Goal: Check status: Check status

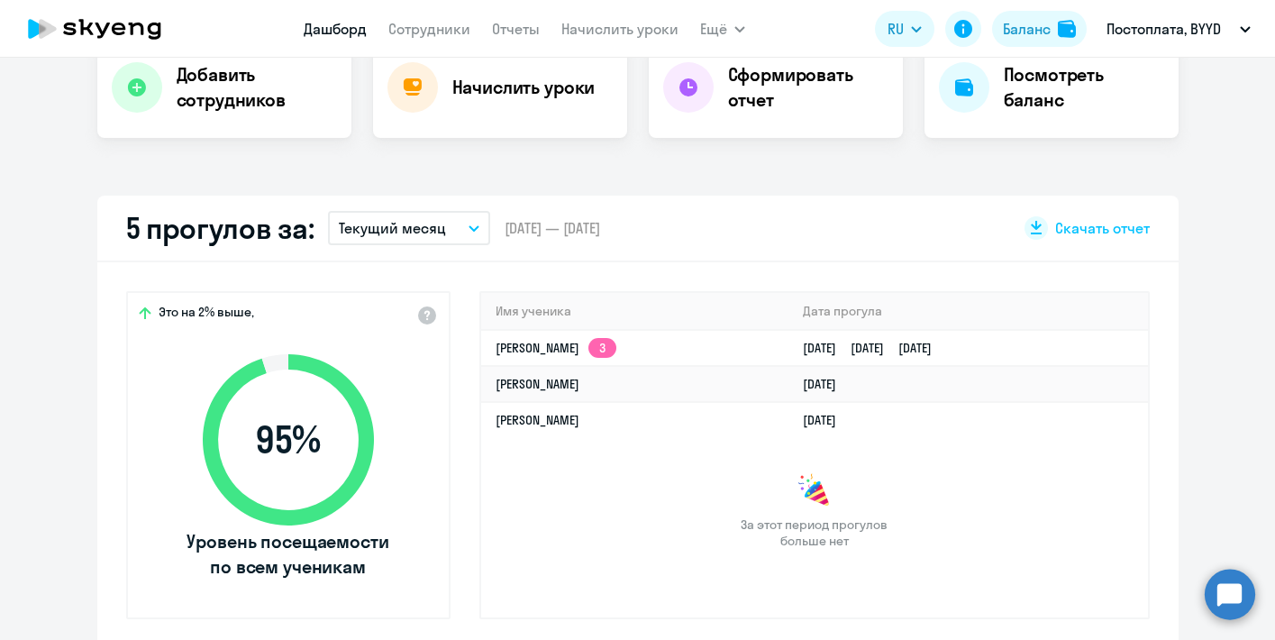
scroll to position [396, 0]
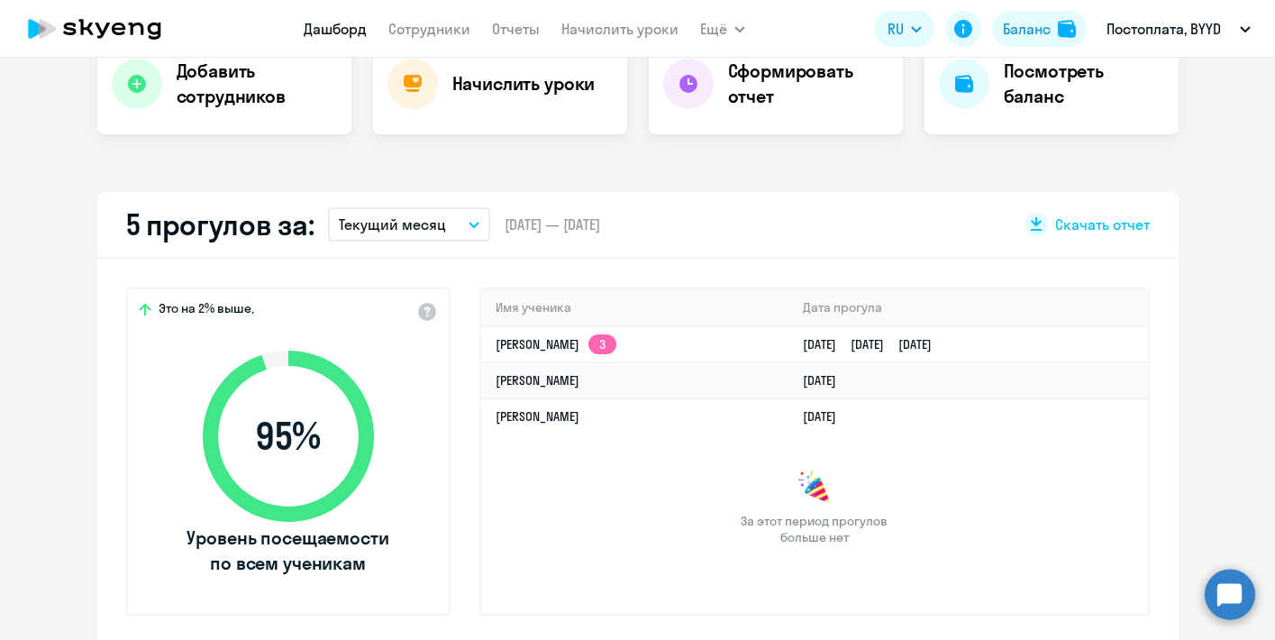
click at [462, 224] on button "Текущий месяц" at bounding box center [409, 224] width 162 height 34
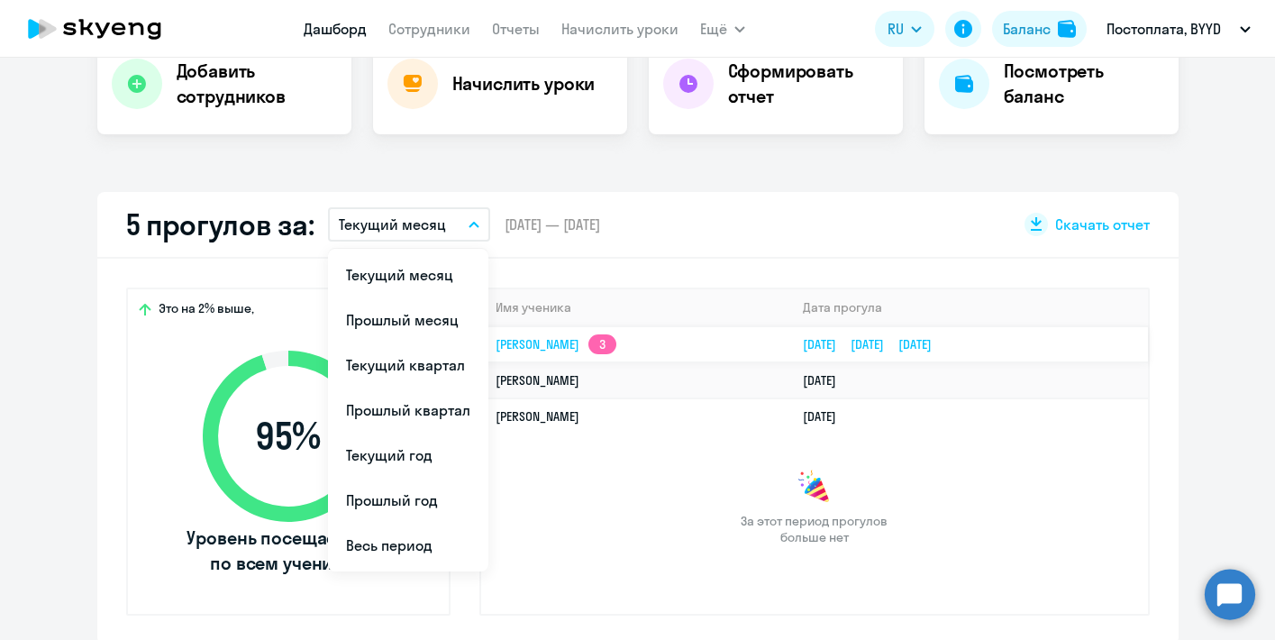
click at [558, 336] on link "[PERSON_NAME] 3" at bounding box center [556, 344] width 121 height 16
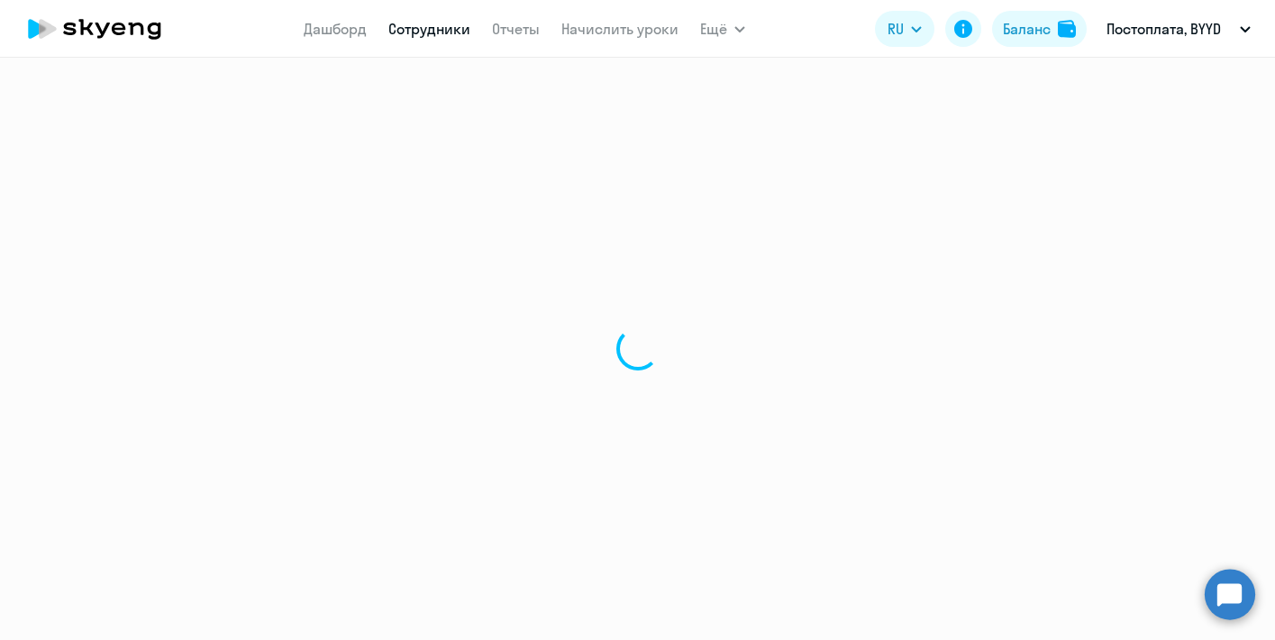
select select "english"
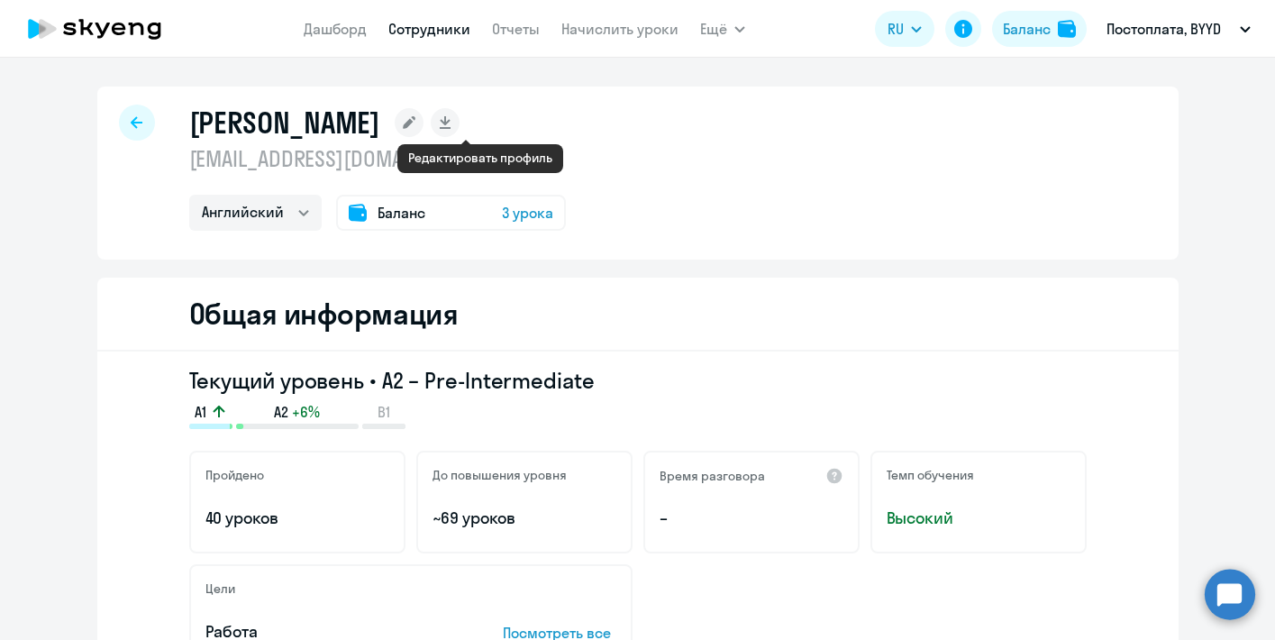
click at [424, 130] on rect at bounding box center [409, 122] width 29 height 29
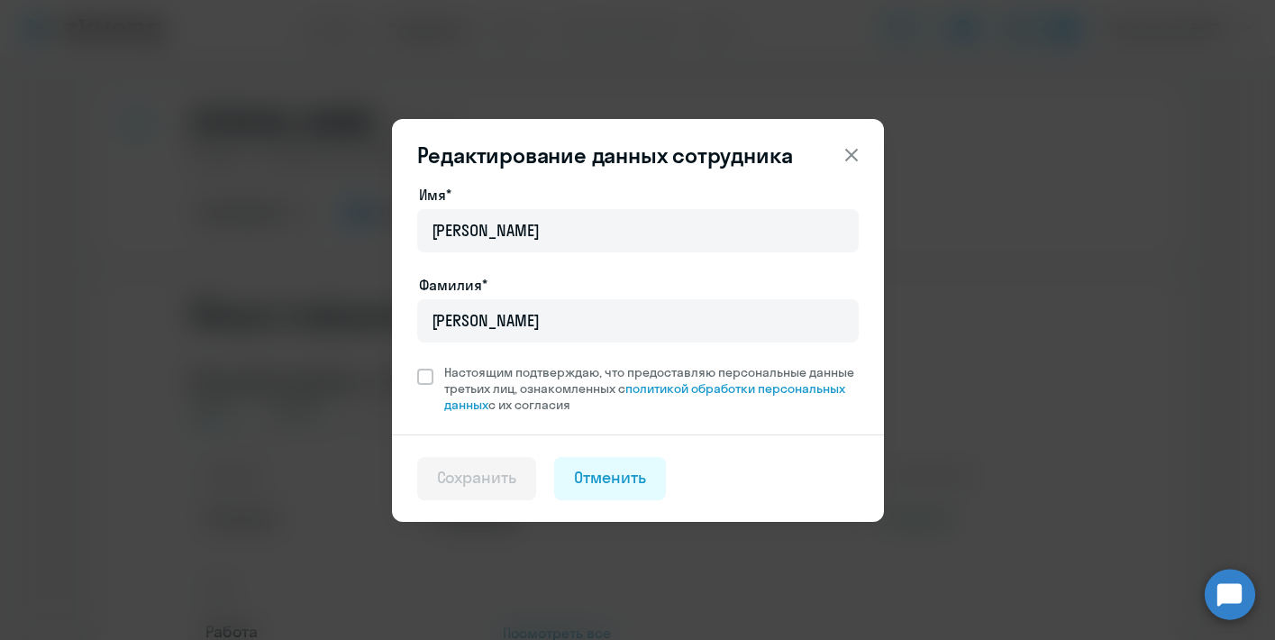
click at [855, 155] on icon at bounding box center [852, 155] width 22 height 22
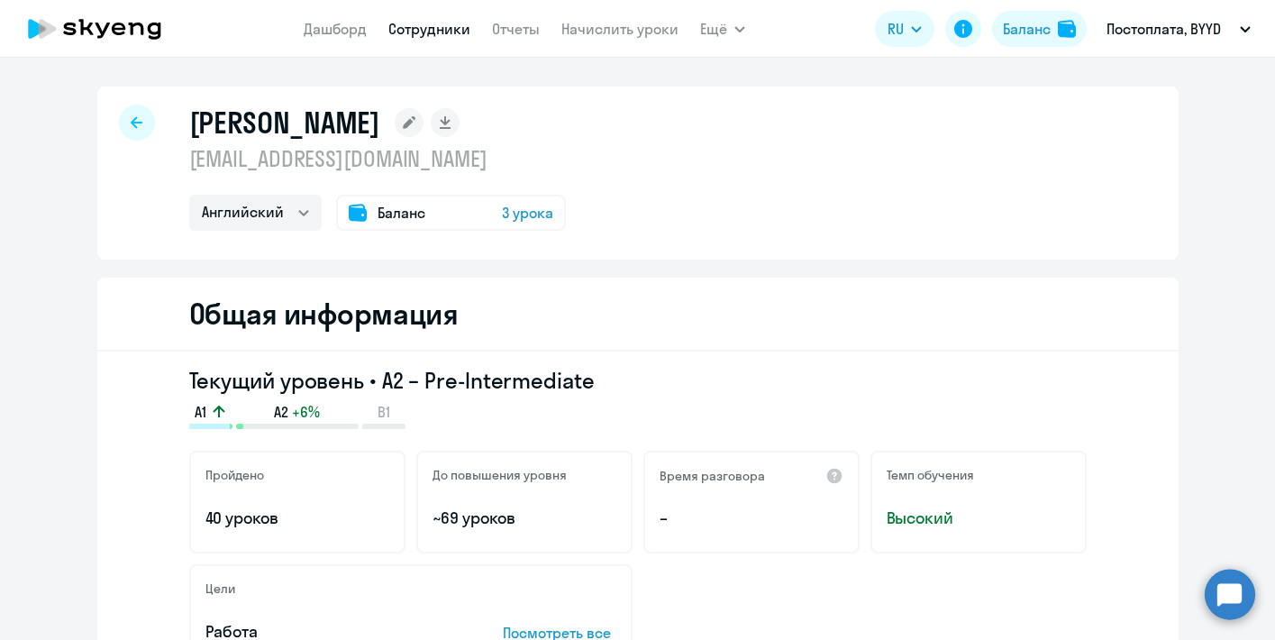
click at [148, 115] on div at bounding box center [137, 123] width 36 height 36
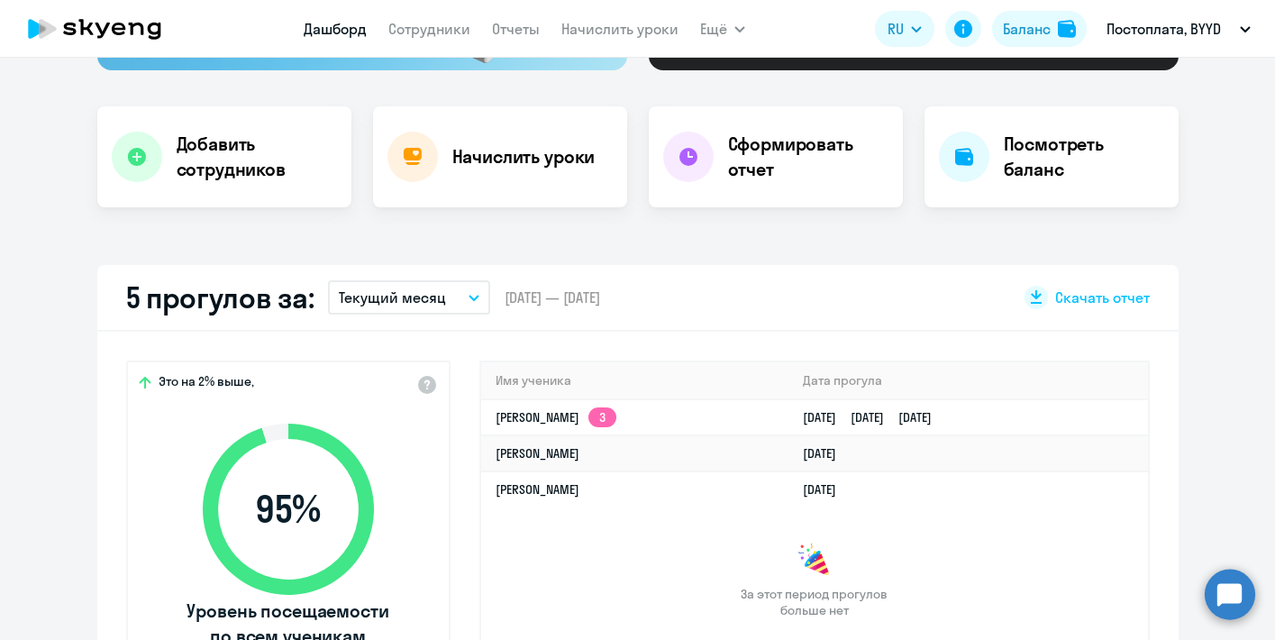
scroll to position [312, 0]
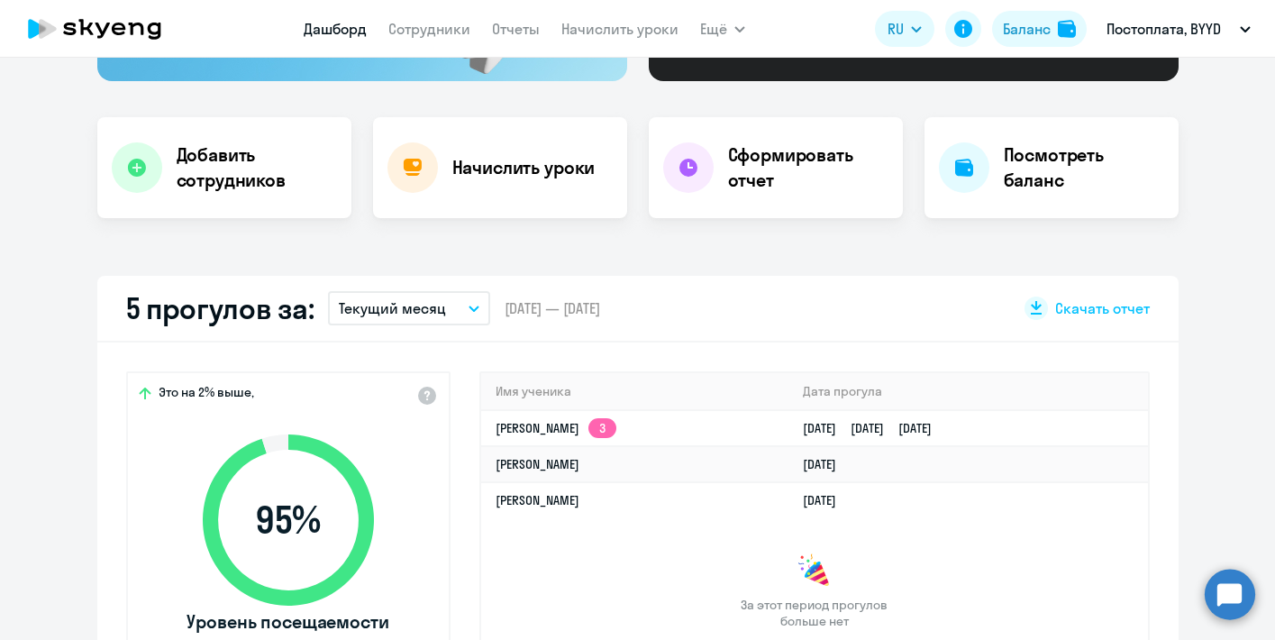
click at [441, 320] on button "Текущий месяц" at bounding box center [409, 308] width 162 height 34
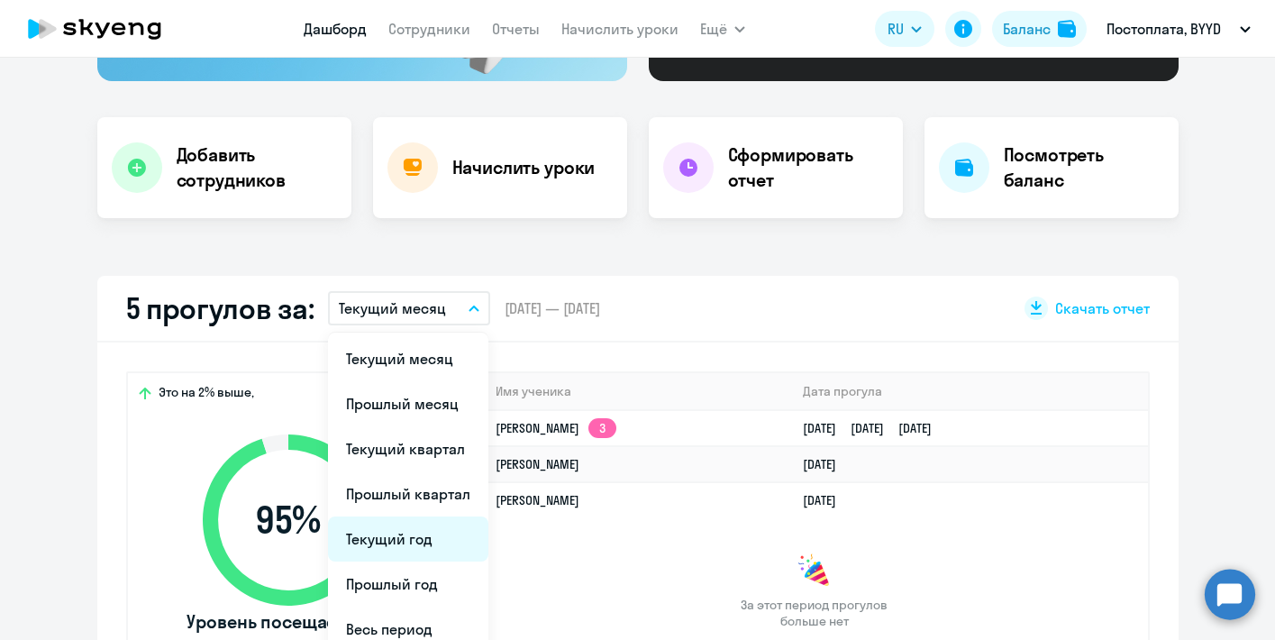
click at [434, 534] on li "Текущий год" at bounding box center [408, 538] width 160 height 45
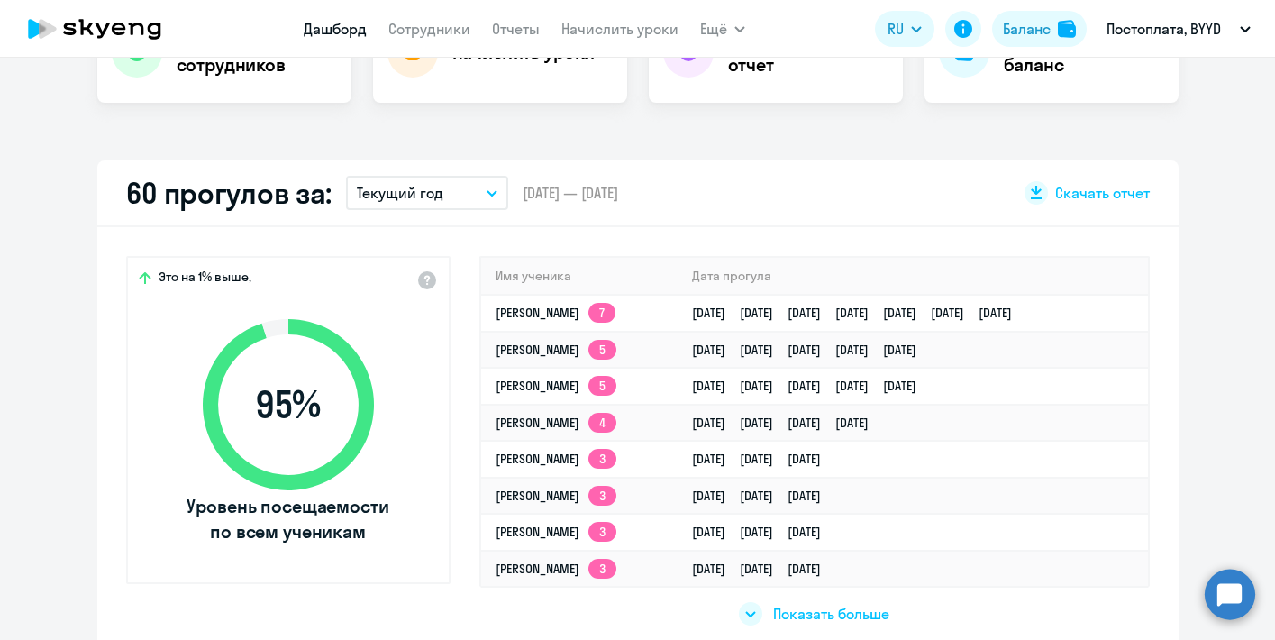
scroll to position [429, 0]
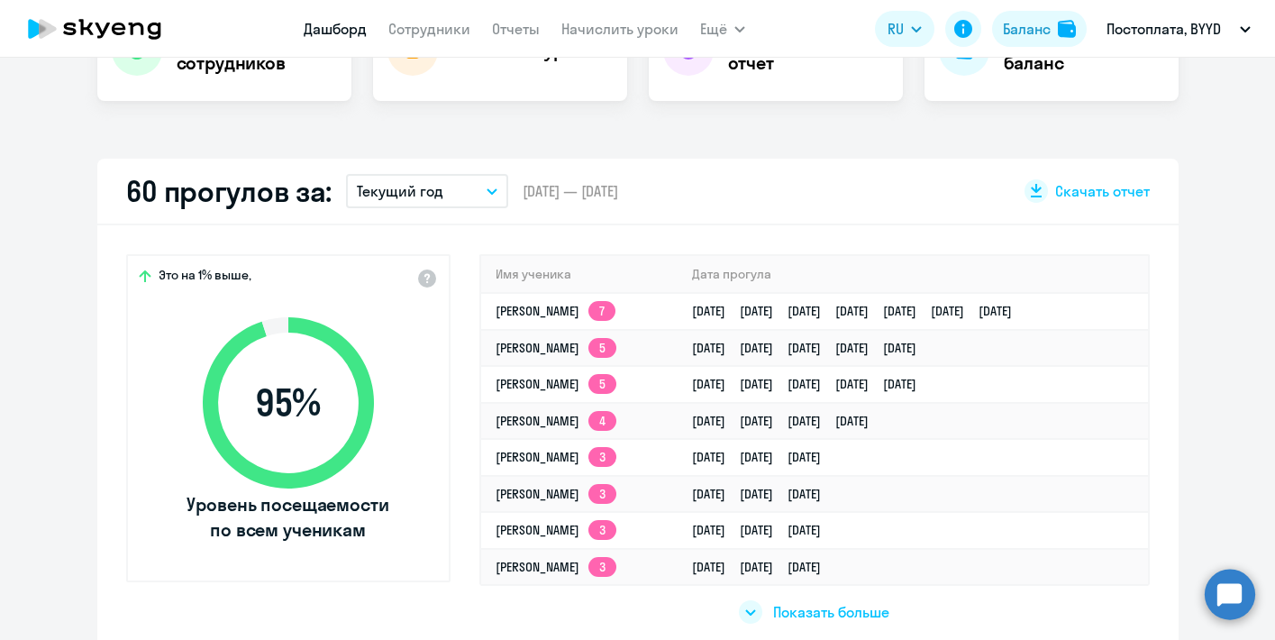
select select "30"
